Goal: Transaction & Acquisition: Purchase product/service

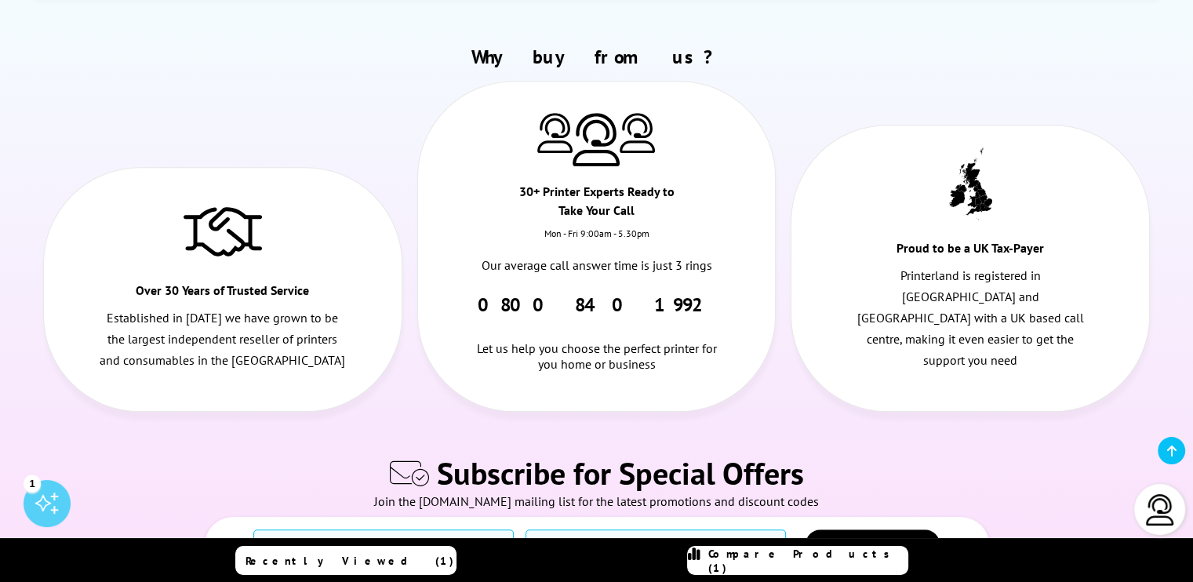
click at [372, 560] on span "Recently Viewed (1)" at bounding box center [350, 561] width 209 height 14
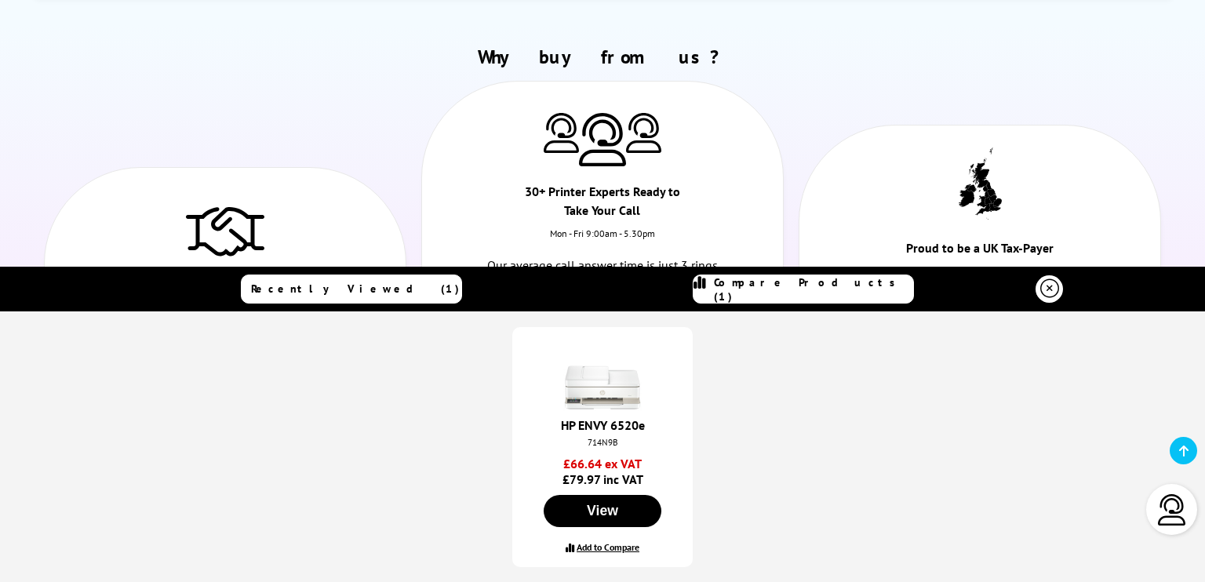
click at [586, 445] on div "714N9B" at bounding box center [602, 442] width 149 height 11
click at [584, 507] on button "View" at bounding box center [603, 511] width 118 height 32
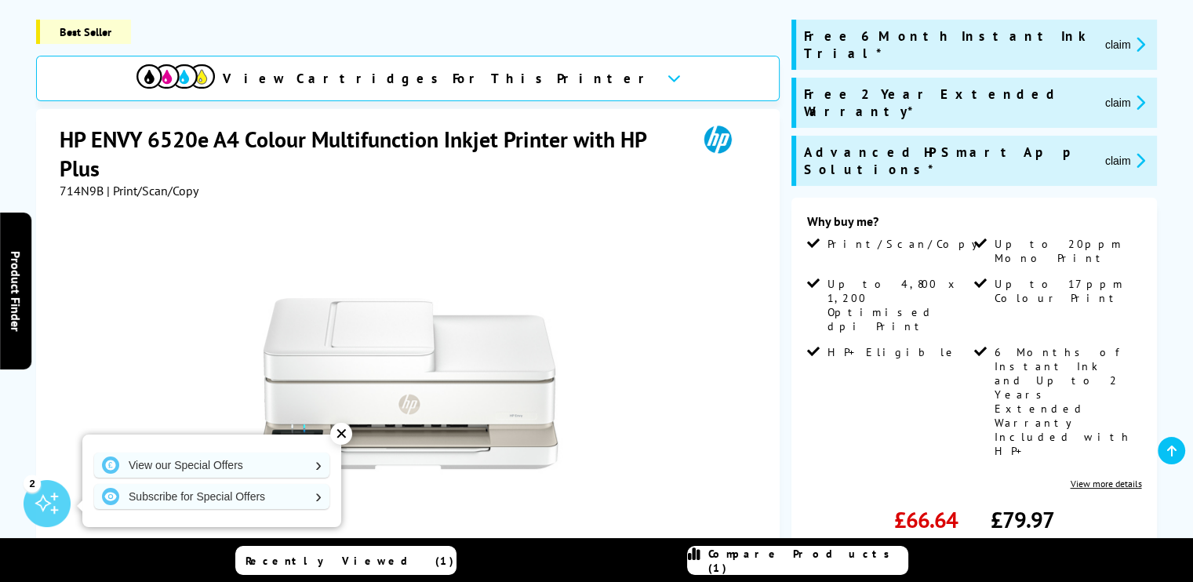
scroll to position [204, 0]
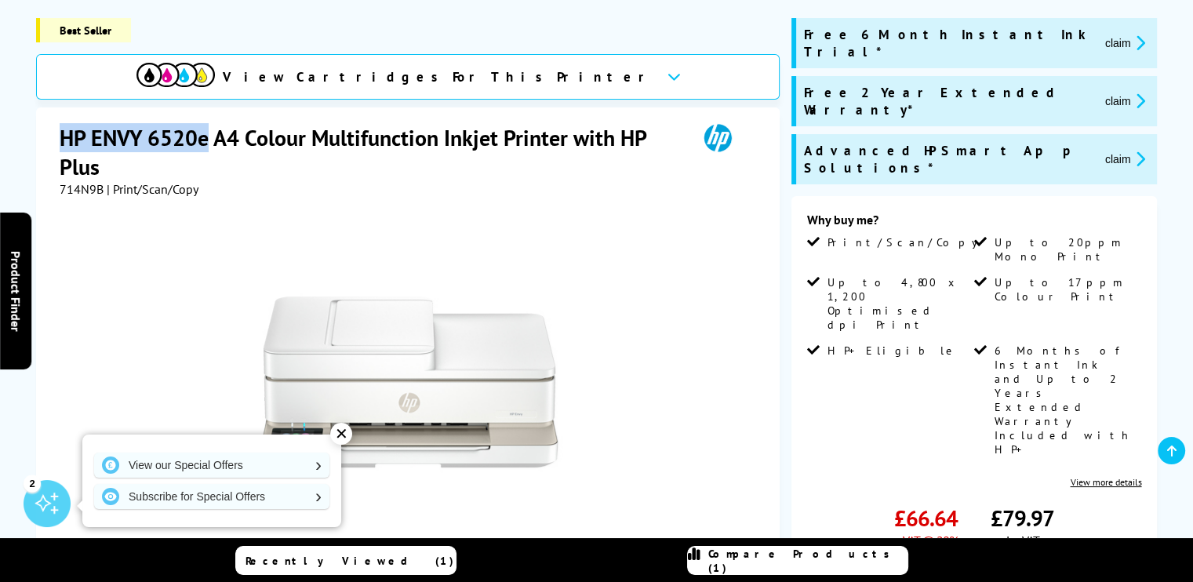
drag, startPoint x: 44, startPoint y: 134, endPoint x: 209, endPoint y: 148, distance: 165.4
click at [209, 148] on div "HP ENVY 6520e A4 Colour Multifunction Inkjet Printer with HP Plus 714N9B | Prin…" at bounding box center [408, 458] width 744 height 702
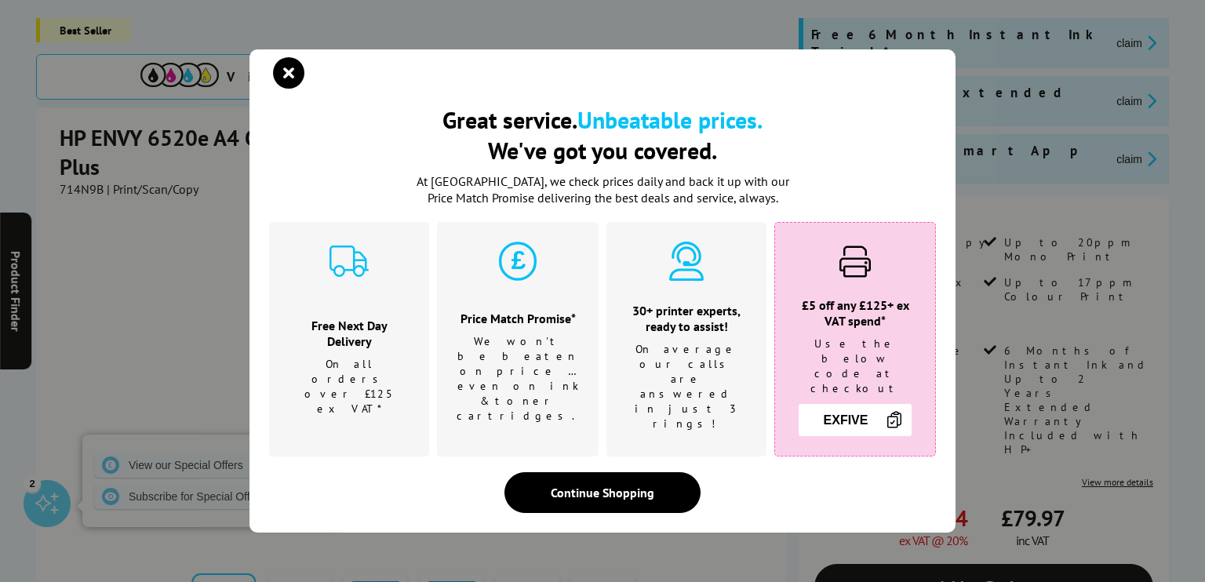
drag, startPoint x: 177, startPoint y: 147, endPoint x: 141, endPoint y: 264, distance: 122.9
click at [141, 264] on div "Great service. Unbeatable prices. We've got you covered. Great service. Unbeata…" at bounding box center [602, 291] width 1205 height 582
click at [292, 67] on div "Great service. Unbeatable prices. We've got you covered. Great service. Unbeata…" at bounding box center [602, 290] width 706 height 483
click at [286, 76] on icon "close modal" at bounding box center [288, 72] width 31 height 31
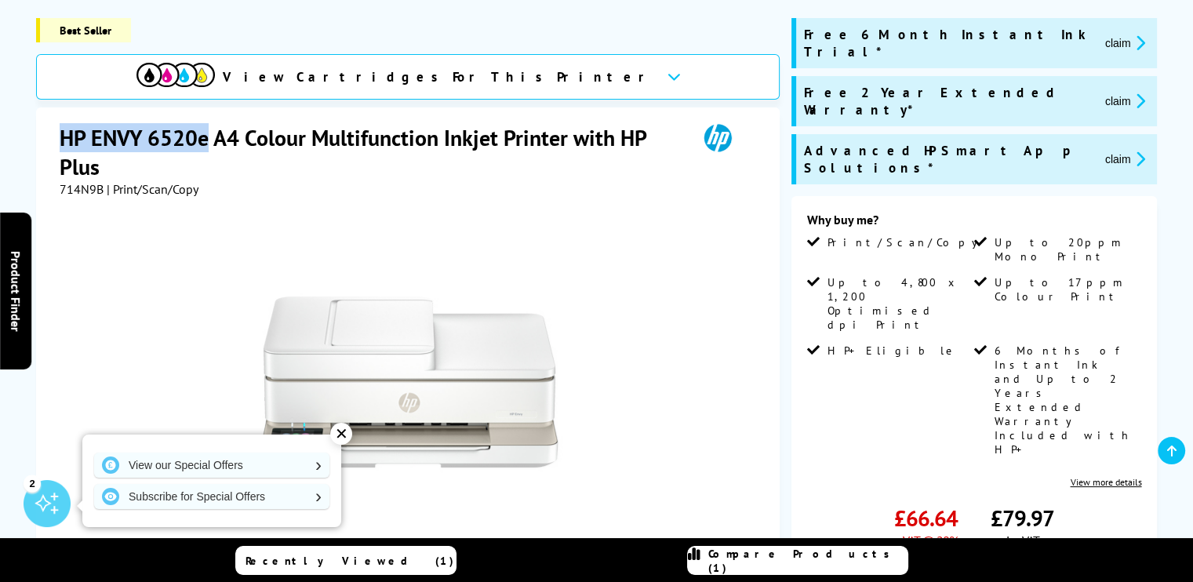
drag, startPoint x: 39, startPoint y: 131, endPoint x: 206, endPoint y: 140, distance: 167.3
click at [206, 140] on div "HP ENVY 6520e A4 Colour Multifunction Inkjet Printer with HP Plus 714N9B | Prin…" at bounding box center [408, 458] width 744 height 702
copy h1 "HP ENVY 6520e"
